Goal: Task Accomplishment & Management: Complete application form

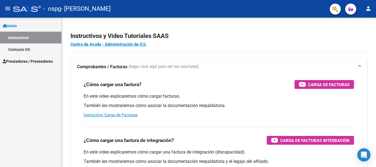
click at [21, 62] on span "Prestadores / Proveedores" at bounding box center [28, 61] width 50 height 6
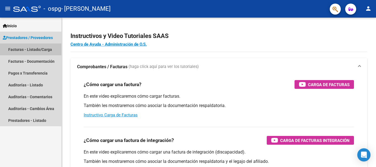
click at [27, 48] on link "Facturas - Listado/Carga" at bounding box center [30, 49] width 61 height 12
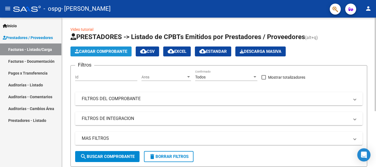
click at [91, 52] on span "Cargar Comprobante" at bounding box center [101, 51] width 52 height 5
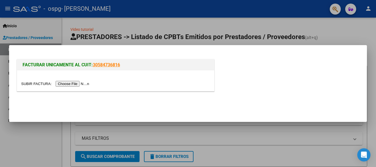
click at [77, 85] on input "file" at bounding box center [56, 84] width 70 height 6
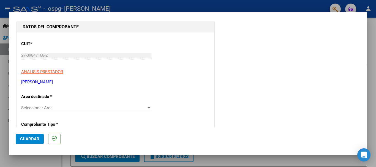
scroll to position [55, 0]
click at [89, 108] on span "Seleccionar Area" at bounding box center [83, 107] width 125 height 5
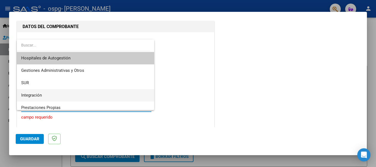
click at [81, 96] on span "Integración" at bounding box center [85, 95] width 129 height 12
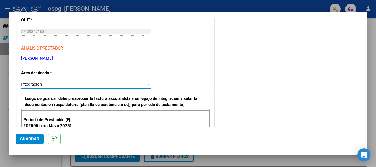
scroll to position [110, 0]
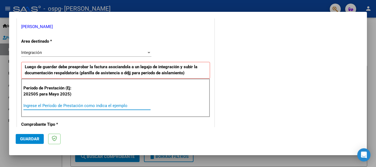
click at [97, 105] on input "Ingrese el Período de Prestación como indica el ejemplo" at bounding box center [86, 105] width 127 height 5
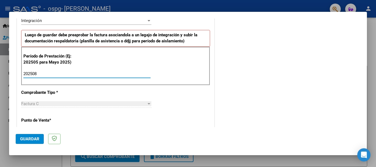
scroll to position [193, 0]
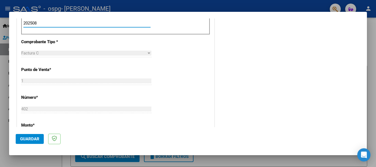
type input "202508"
click at [26, 140] on span "Guardar" at bounding box center [29, 139] width 19 height 5
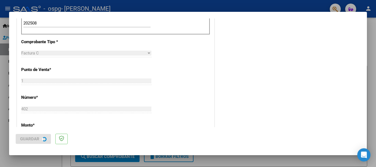
scroll to position [0, 0]
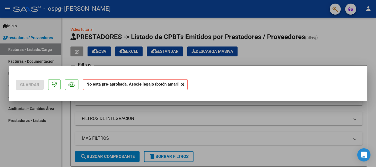
click at [314, 63] on div at bounding box center [188, 83] width 376 height 167
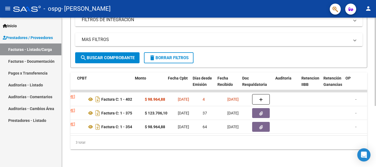
scroll to position [0, 189]
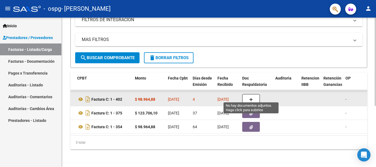
click at [254, 95] on button "button" at bounding box center [251, 99] width 18 height 10
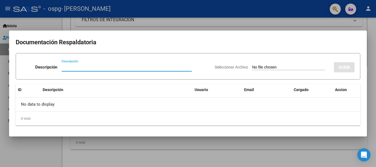
type input "p"
type input "PLANILLA PRESENTISMO"
click at [258, 69] on input "Seleccionar Archivo" at bounding box center [288, 67] width 73 height 5
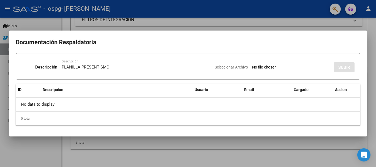
type input "C:\fakepath\PSP PRES AGOSTO [PERSON_NAME].pdf"
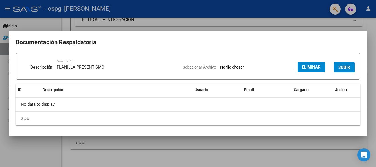
click at [341, 67] on span "SUBIR" at bounding box center [344, 67] width 12 height 5
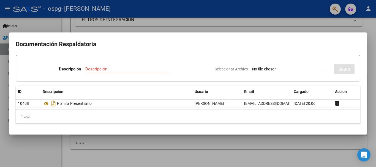
click at [27, 152] on div at bounding box center [188, 83] width 376 height 167
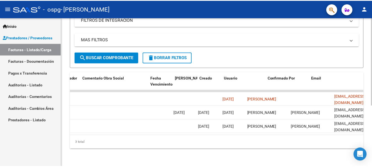
scroll to position [0, 864]
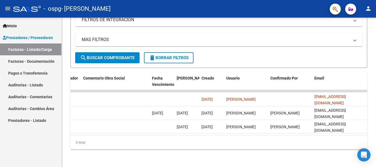
click at [368, 6] on mat-icon "person" at bounding box center [368, 8] width 7 height 7
click at [356, 33] on button "exit_to_app Salir" at bounding box center [357, 36] width 34 height 13
